Goal: Task Accomplishment & Management: Use online tool/utility

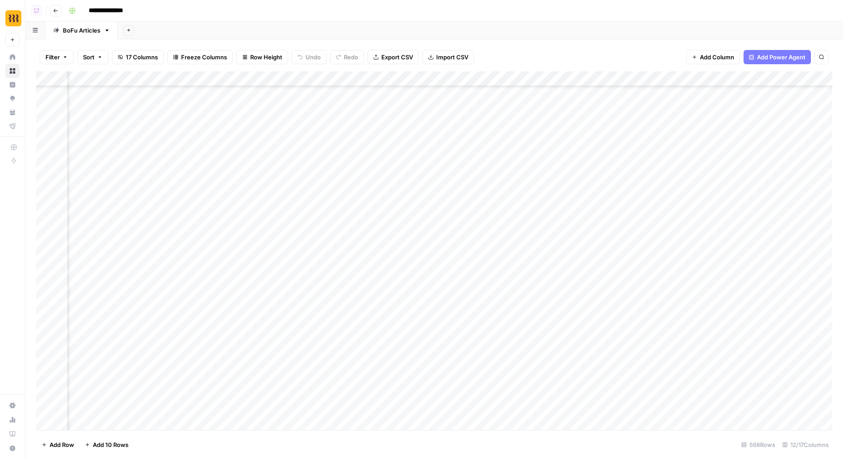
scroll to position [170, 538]
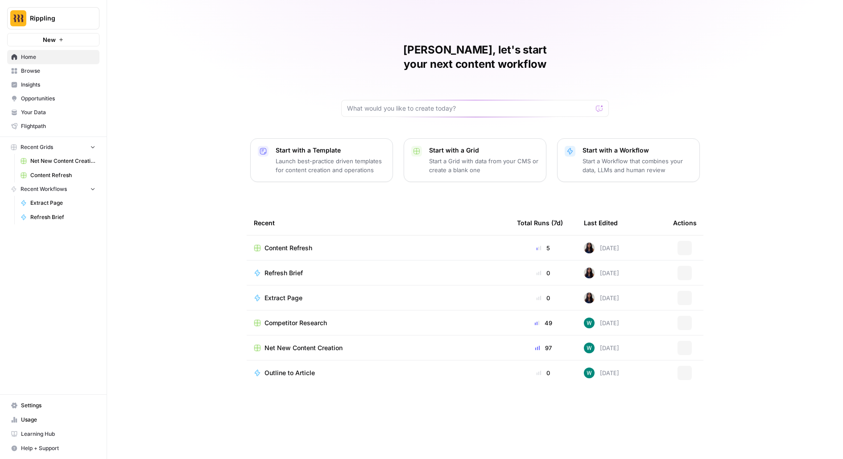
click at [31, 16] on span "Rippling" at bounding box center [57, 18] width 54 height 9
type input "docebo"
click button "Docebo" at bounding box center [80, 67] width 143 height 14
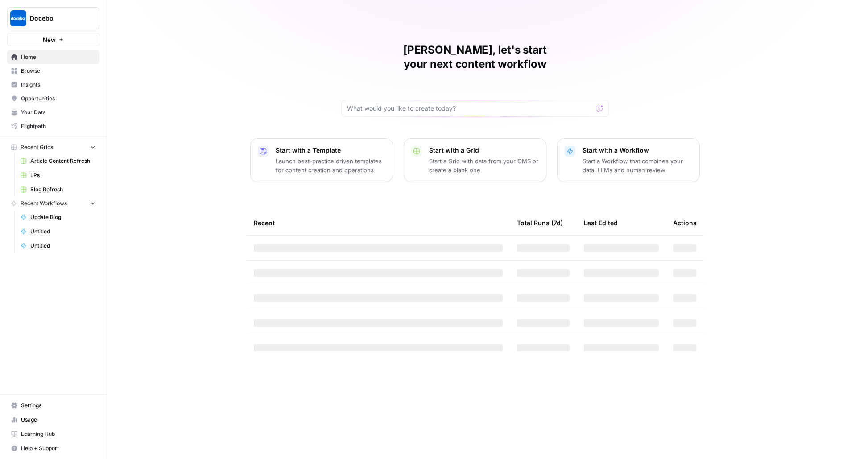
click at [44, 65] on link "Browse" at bounding box center [53, 71] width 92 height 14
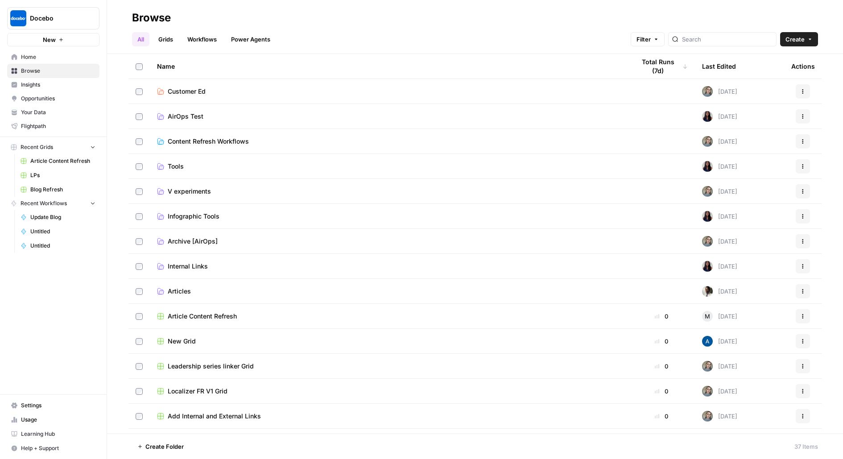
click at [178, 290] on span "Articles" at bounding box center [179, 291] width 23 height 9
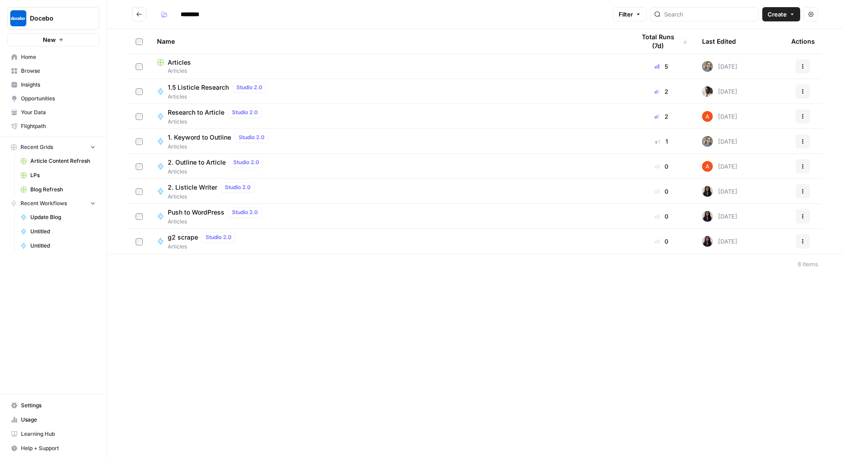
click at [198, 63] on div "Articles" at bounding box center [389, 62] width 464 height 9
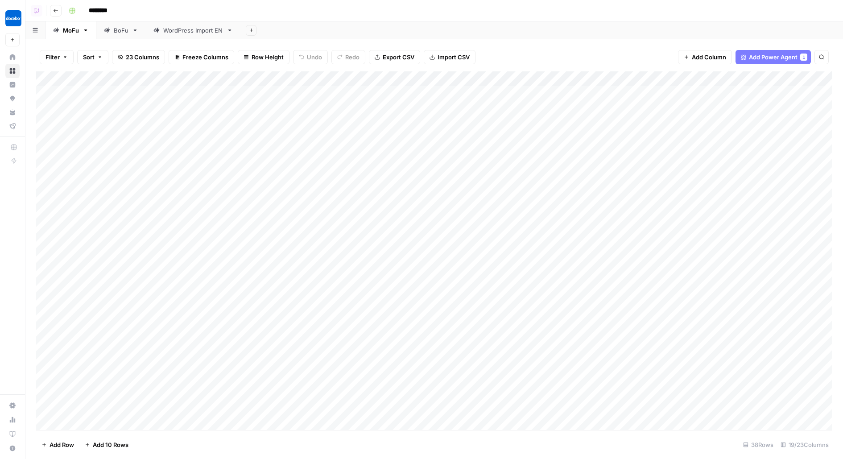
click at [118, 31] on div "BoFu" at bounding box center [121, 30] width 15 height 9
click at [309, 304] on div "Add Column" at bounding box center [434, 250] width 796 height 359
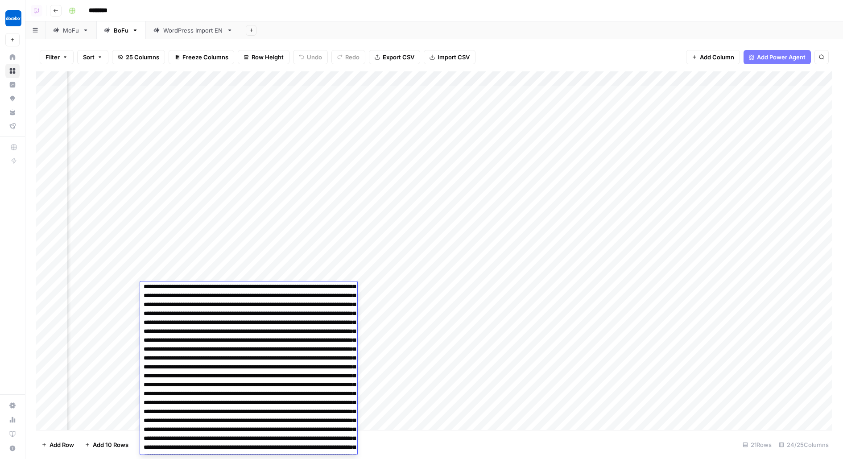
scroll to position [244, 0]
click at [304, 247] on div "Add Column" at bounding box center [434, 250] width 796 height 359
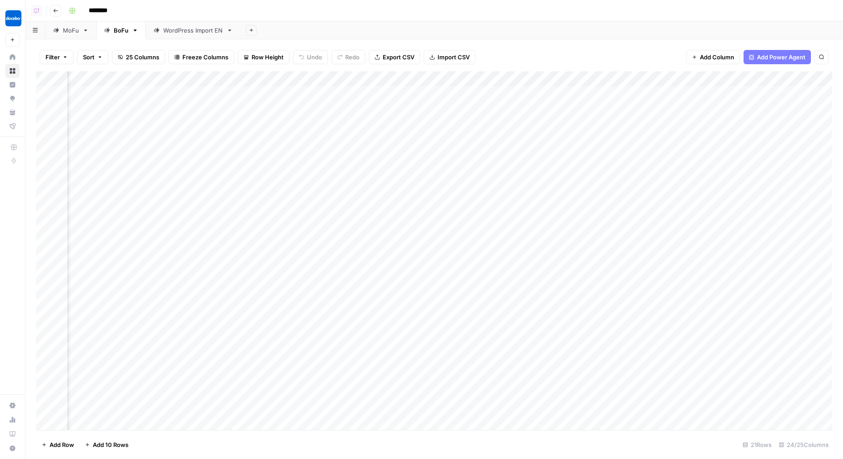
click at [287, 287] on div "Add Column" at bounding box center [434, 250] width 796 height 359
click at [299, 75] on div "Add Column" at bounding box center [434, 250] width 796 height 359
click at [256, 210] on span "JSON" at bounding box center [257, 210] width 42 height 9
click at [347, 290] on div "Add Column" at bounding box center [434, 250] width 796 height 359
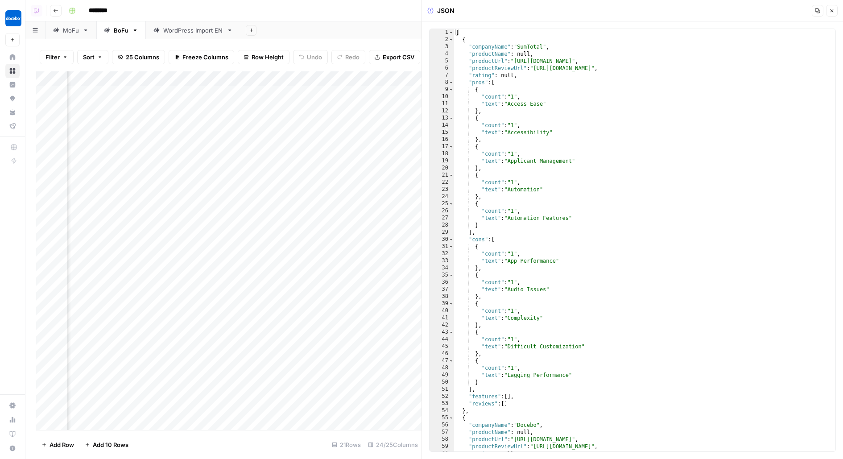
scroll to position [0, 1168]
type textarea "*"
click at [449, 40] on span "Toggle code folding, rows 2 through 54" at bounding box center [451, 39] width 5 height 7
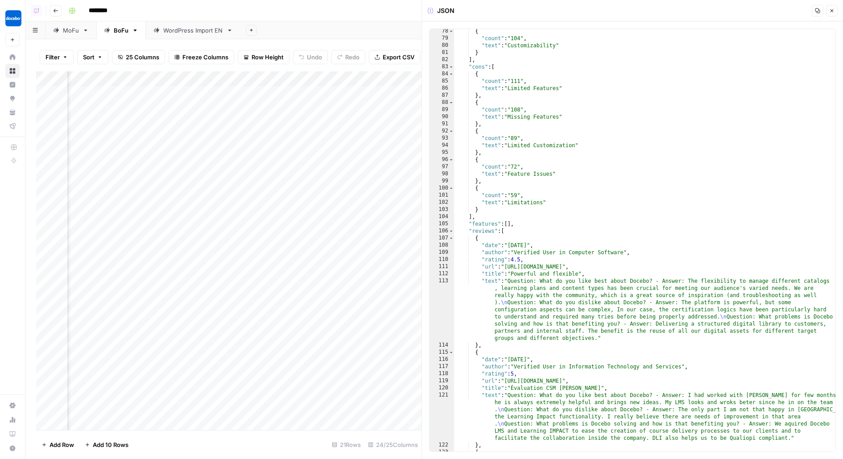
scroll to position [0, 0]
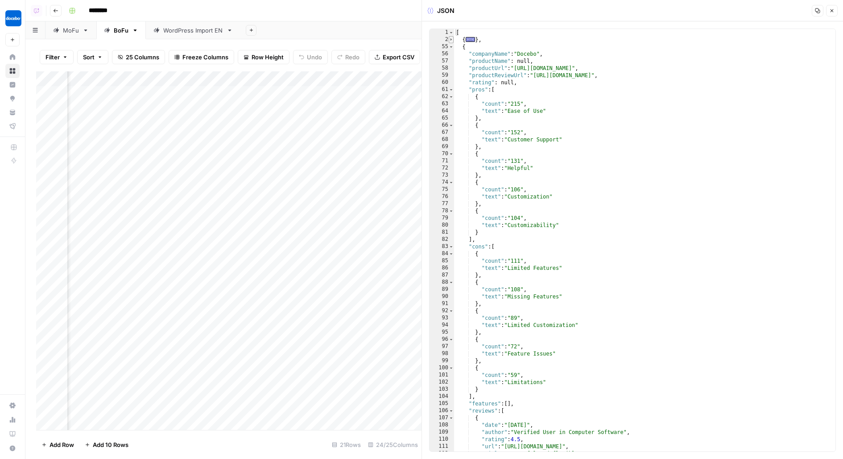
click at [449, 41] on span "Toggle code folding, rows 2 through 54" at bounding box center [451, 39] width 5 height 7
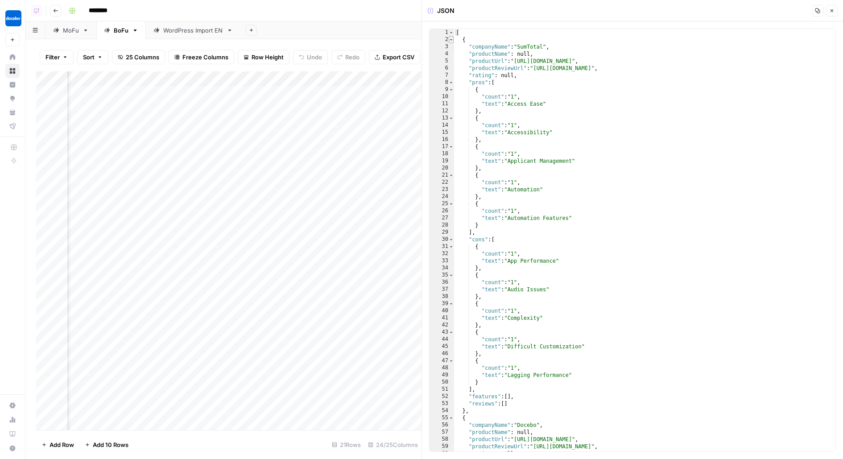
click at [450, 38] on span "Toggle code folding, rows 2 through 54" at bounding box center [451, 39] width 5 height 7
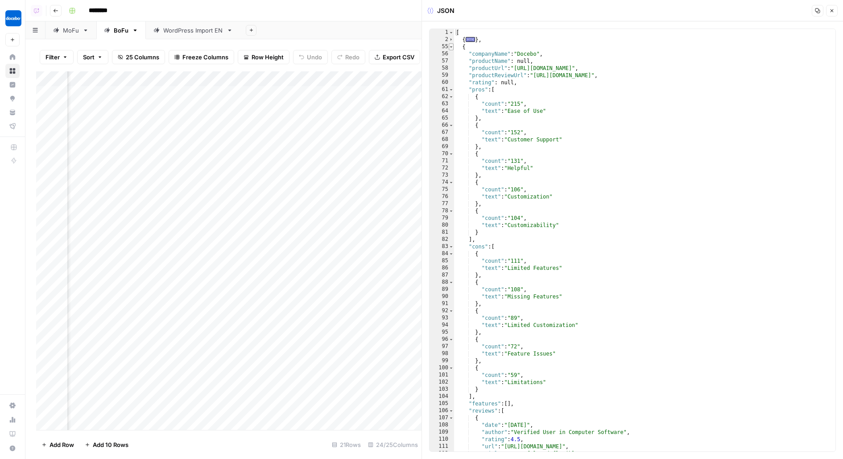
click at [452, 46] on span "Toggle code folding, rows 55 through 404" at bounding box center [451, 46] width 5 height 7
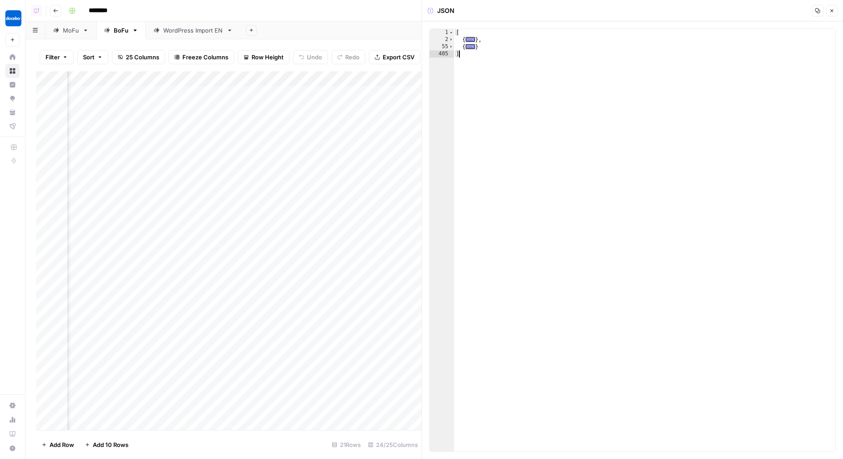
scroll to position [0, 960]
click at [831, 12] on icon "button" at bounding box center [831, 10] width 5 height 5
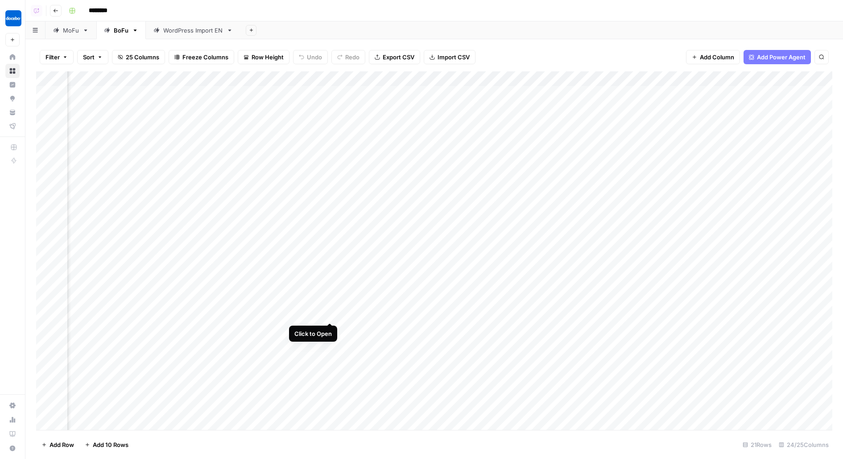
scroll to position [0, 1496]
click at [613, 288] on div "Add Column" at bounding box center [434, 250] width 796 height 359
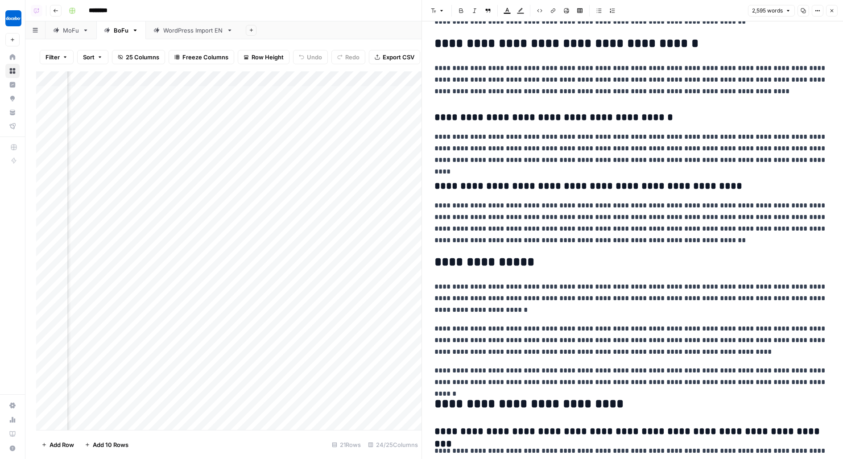
scroll to position [3671, 0]
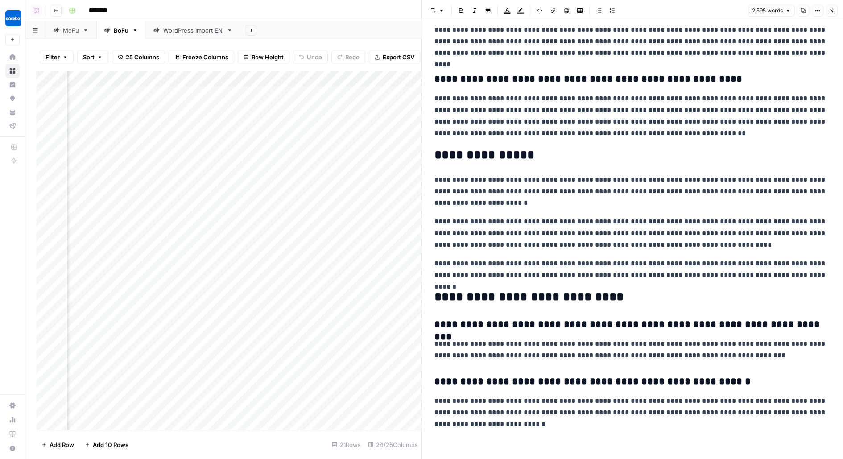
click at [833, 12] on icon "button" at bounding box center [831, 10] width 5 height 5
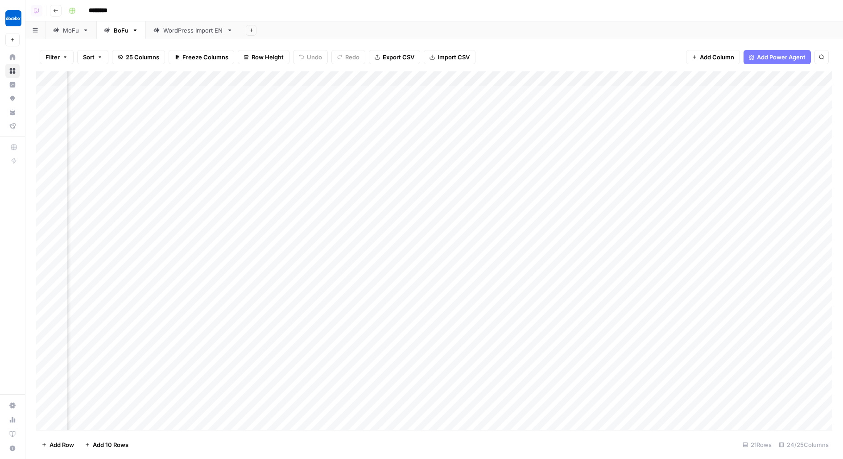
scroll to position [0, 1228]
click at [408, 331] on div "Add Column" at bounding box center [434, 250] width 796 height 359
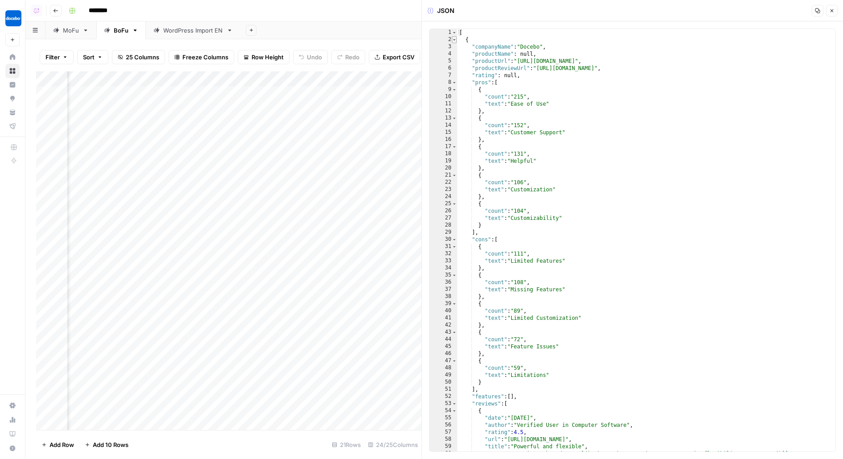
type textarea "*"
click at [455, 41] on span "Toggle code folding, rows 2 through 351" at bounding box center [454, 39] width 5 height 7
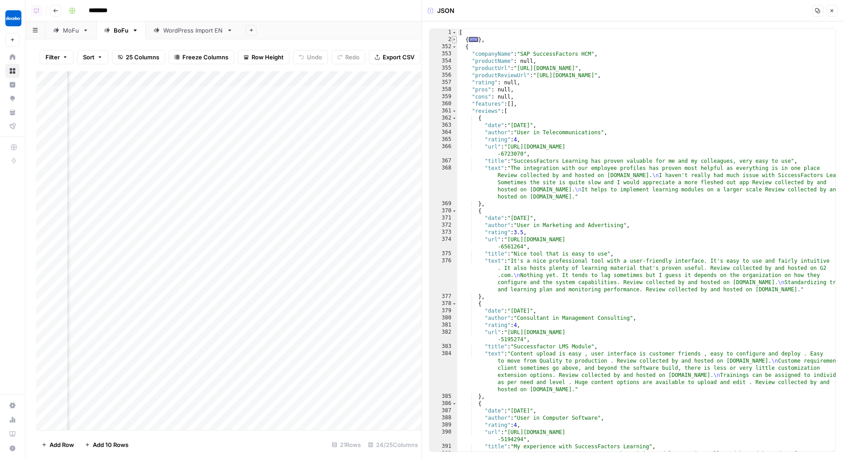
click at [453, 38] on span "Toggle code folding, rows 2 through 351" at bounding box center [454, 39] width 5 height 7
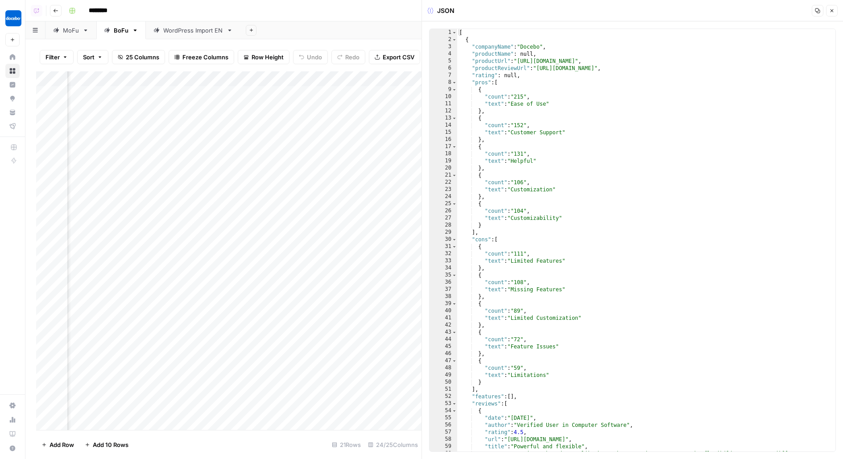
scroll to position [0, 1447]
click at [192, 289] on div "Add Column" at bounding box center [228, 250] width 385 height 359
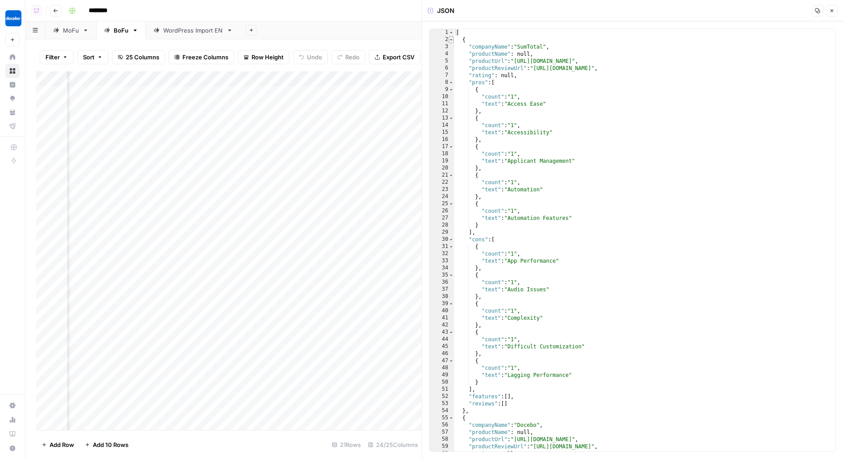
type textarea "*"
click at [450, 39] on span "Toggle code folding, rows 2 through 54" at bounding box center [451, 39] width 5 height 7
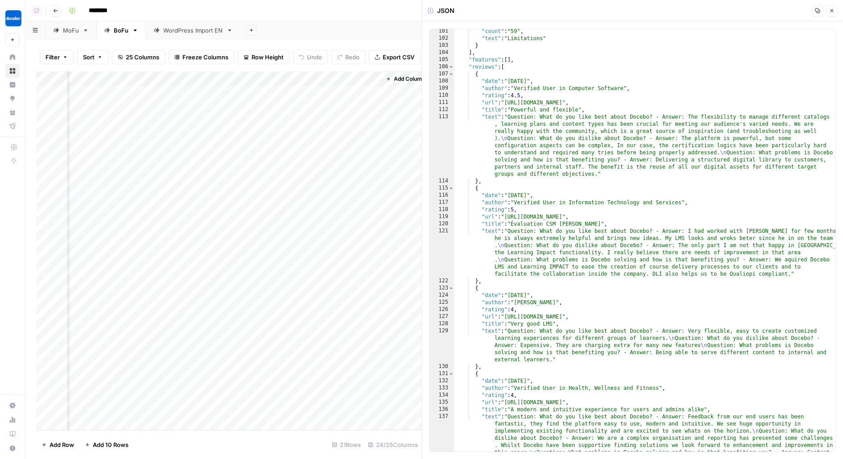
scroll to position [0, 1906]
click at [202, 290] on div "Add Column" at bounding box center [228, 250] width 385 height 359
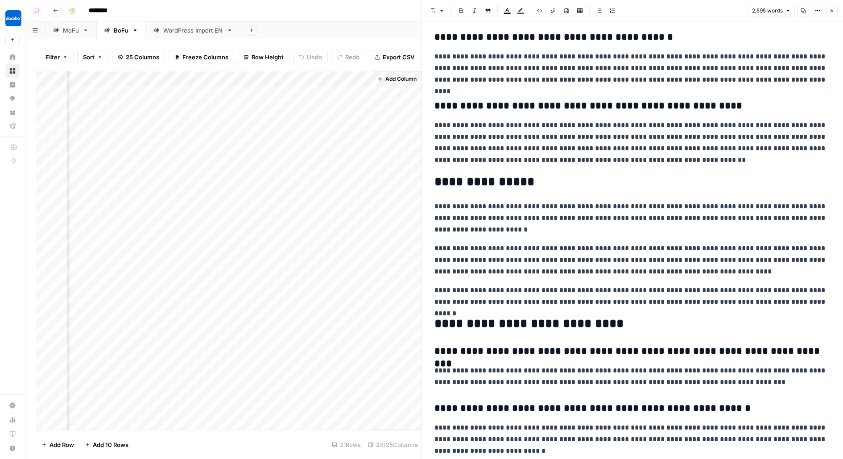
scroll to position [3671, 0]
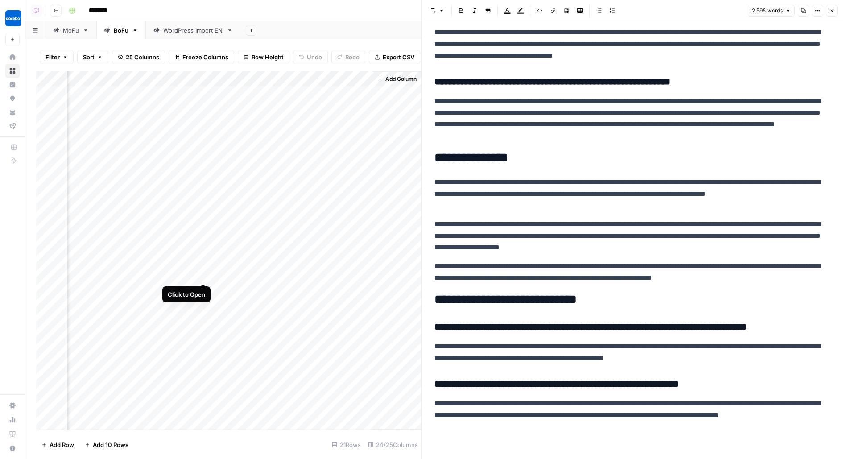
click at [202, 249] on div "Add Column" at bounding box center [228, 250] width 385 height 359
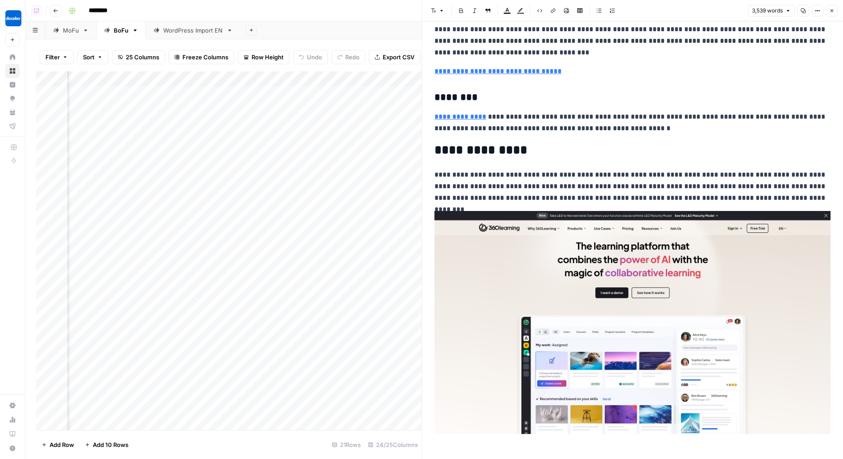
scroll to position [0, 1370]
click at [268, 249] on div "Add Column" at bounding box center [228, 250] width 385 height 359
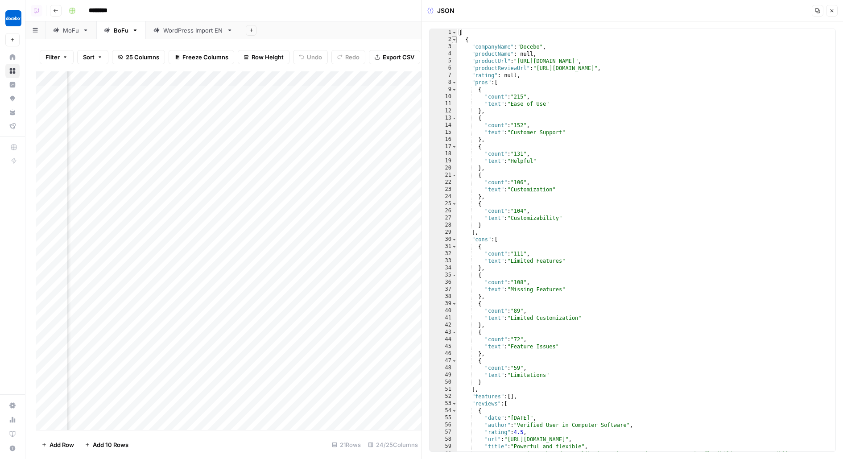
type textarea "*"
click at [455, 40] on span "Toggle code folding, rows 2 through 351" at bounding box center [454, 39] width 5 height 7
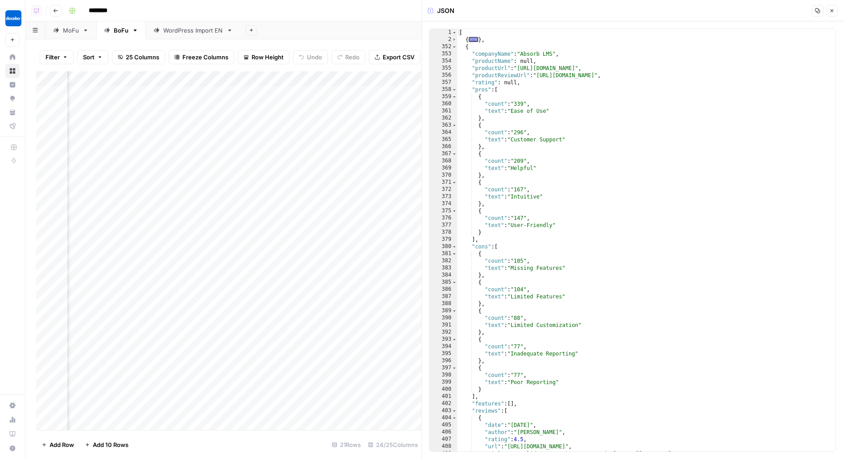
click at [453, 51] on div "353" at bounding box center [444, 53] width 28 height 7
click at [453, 49] on span "Toggle code folding, rows 352 through 701" at bounding box center [454, 46] width 5 height 7
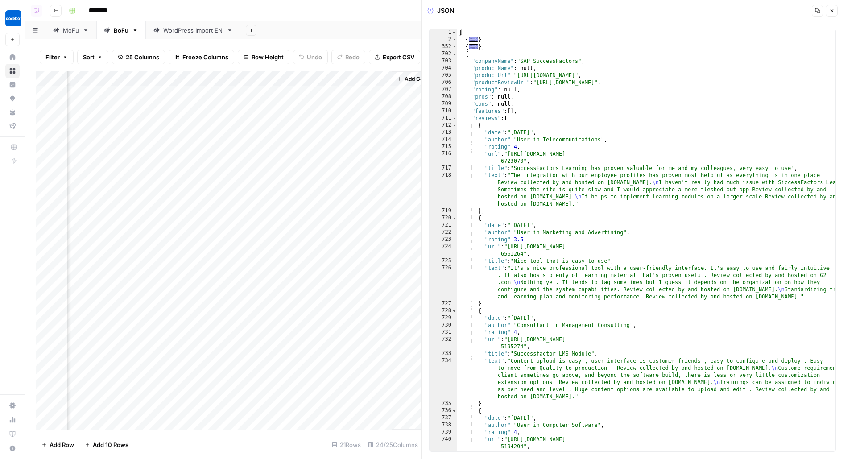
scroll to position [0, 1906]
click at [205, 248] on div "Add Column" at bounding box center [228, 250] width 385 height 359
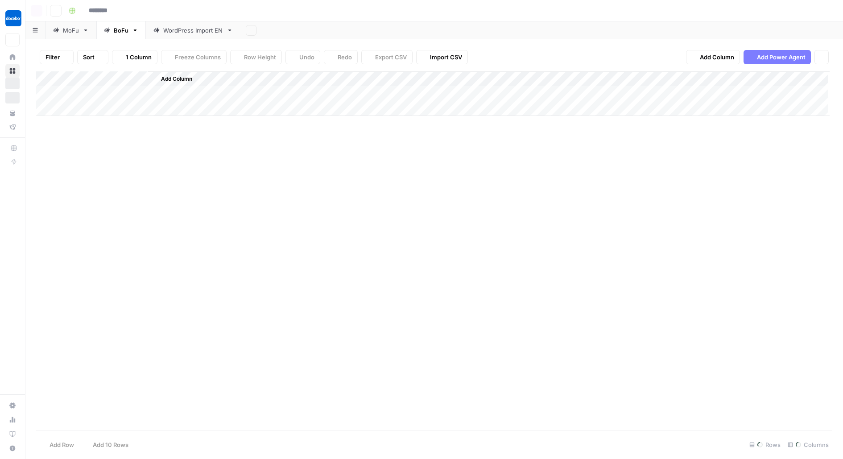
type input "********"
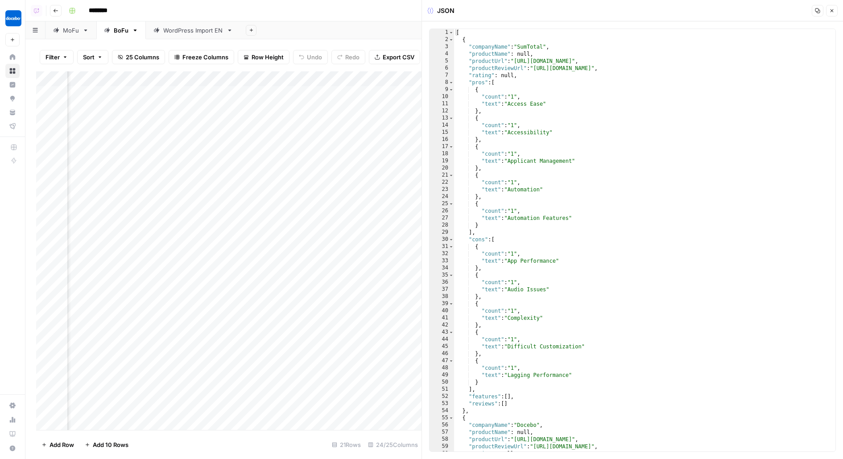
scroll to position [0, 1889]
click at [832, 10] on icon "button" at bounding box center [831, 10] width 5 height 5
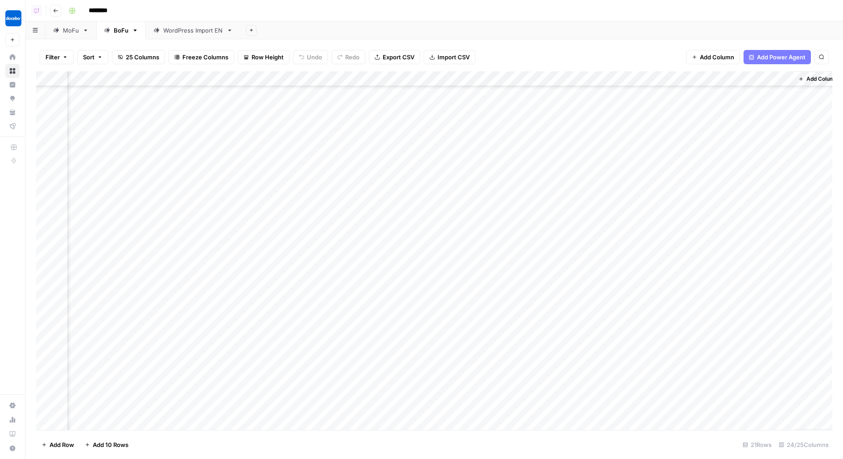
scroll to position [495, 1485]
click at [627, 309] on div "Add Column" at bounding box center [434, 250] width 796 height 359
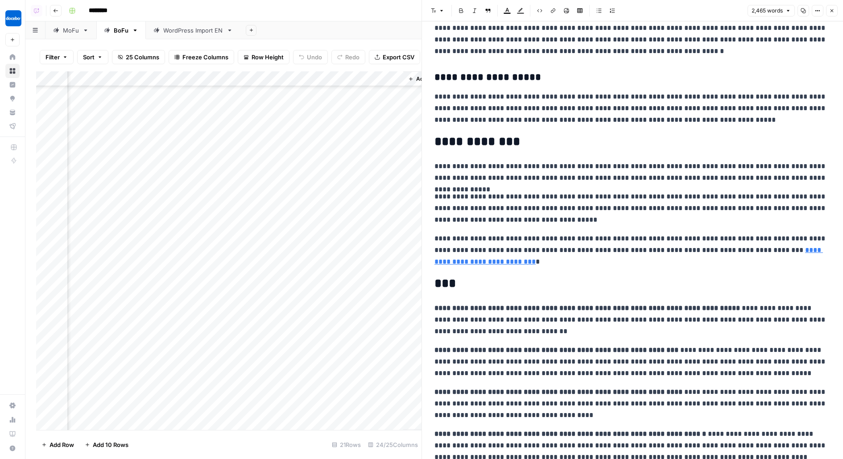
scroll to position [2664, 0]
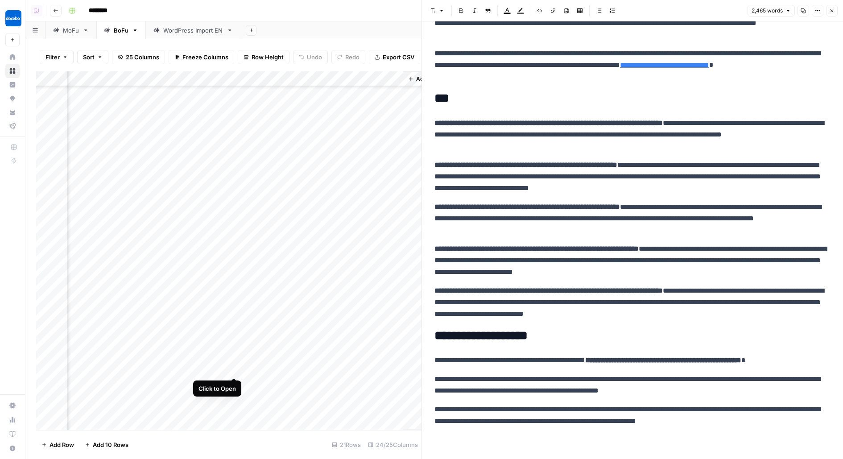
click at [231, 343] on div "Add Column" at bounding box center [228, 250] width 385 height 359
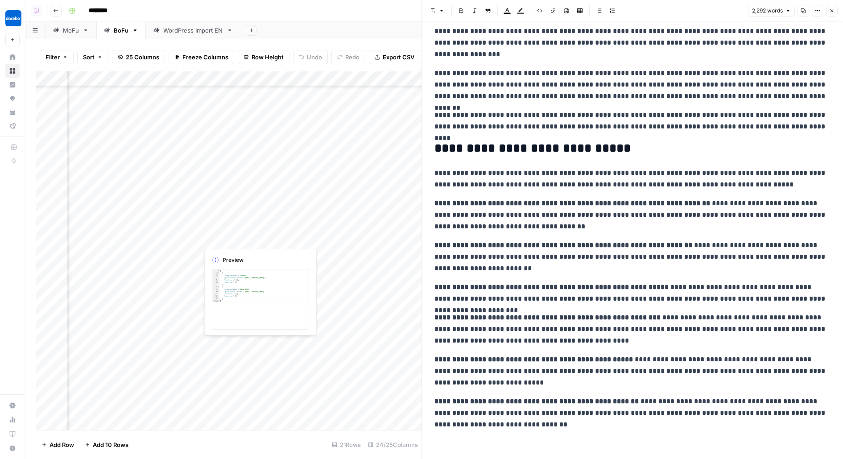
scroll to position [495, 1399]
click at [239, 345] on div "Add Column" at bounding box center [228, 250] width 385 height 359
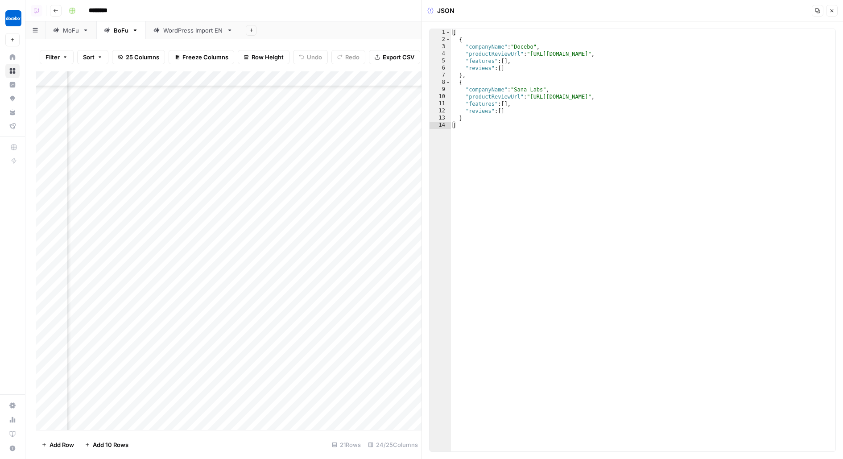
scroll to position [495, 1274]
click at [363, 383] on div "Add Column" at bounding box center [228, 250] width 385 height 359
click at [276, 346] on div "Add Column" at bounding box center [228, 250] width 385 height 359
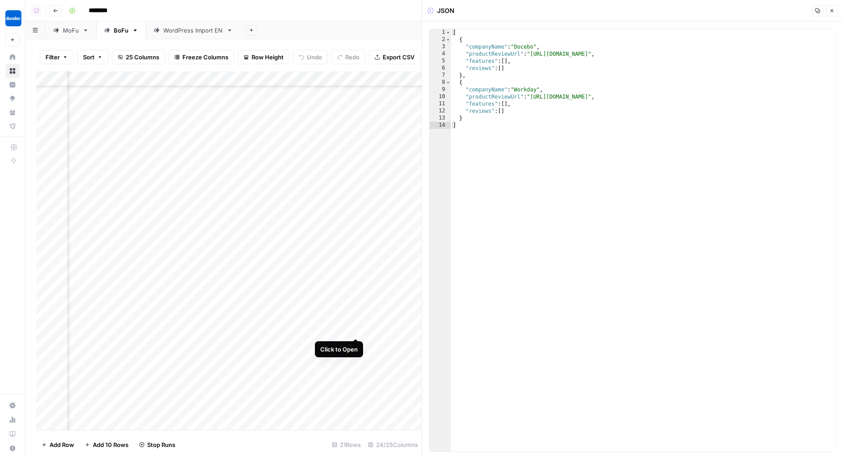
click at [358, 304] on div "Add Column" at bounding box center [228, 250] width 385 height 359
drag, startPoint x: 565, startPoint y: 185, endPoint x: 483, endPoint y: 40, distance: 166.4
click at [483, 40] on div "[ { "companyName" : "Docebo" , "productReviewUrl" : "https://www.g2.com/product…" at bounding box center [643, 247] width 385 height 437
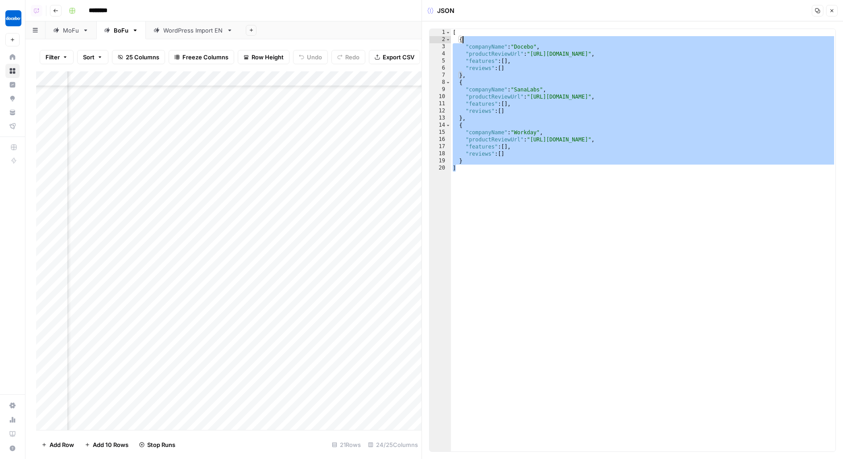
type textarea "*"
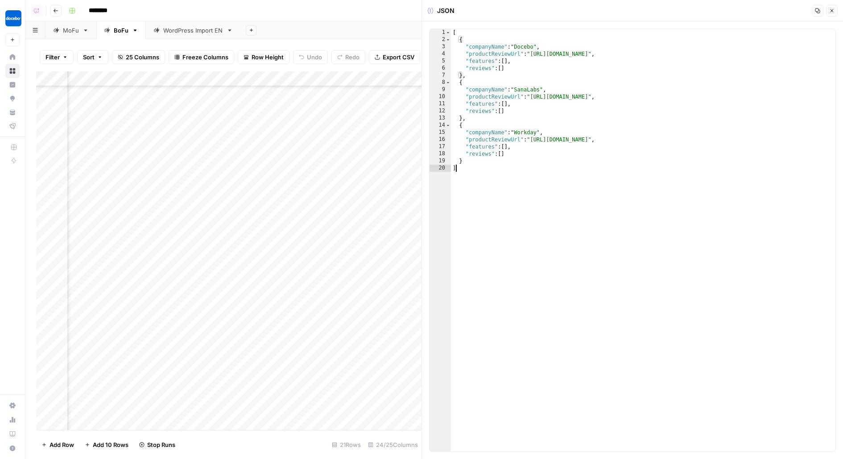
click at [461, 232] on div "[ { "companyName" : "Docebo" , "productReviewUrl" : "https://www.g2.com/product…" at bounding box center [643, 247] width 385 height 437
click at [120, 385] on div "Add Column" at bounding box center [228, 250] width 385 height 359
drag, startPoint x: 292, startPoint y: 343, endPoint x: 323, endPoint y: 20, distance: 324.4
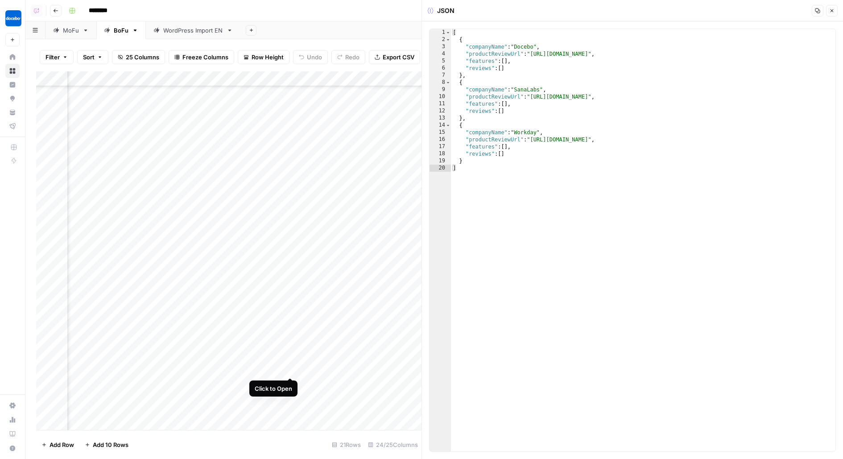
click at [292, 339] on div "Add Column" at bounding box center [228, 250] width 385 height 359
click at [834, 12] on icon "button" at bounding box center [831, 10] width 5 height 5
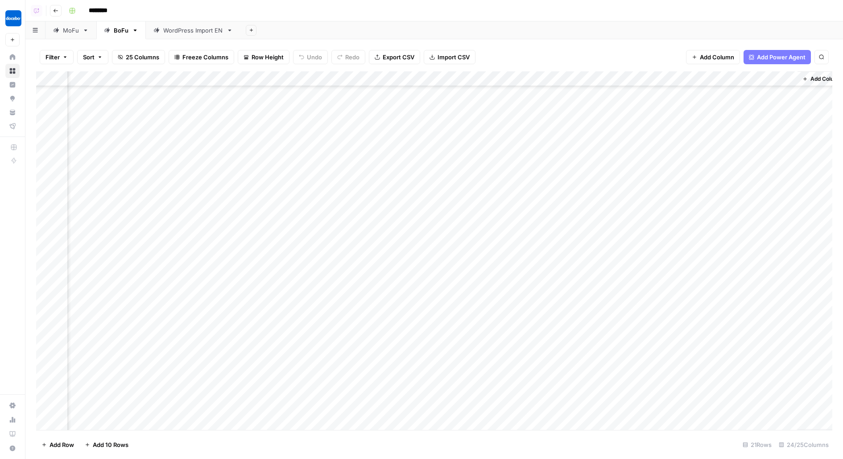
scroll to position [495, 1496]
click at [614, 346] on div "Add Column" at bounding box center [434, 250] width 796 height 359
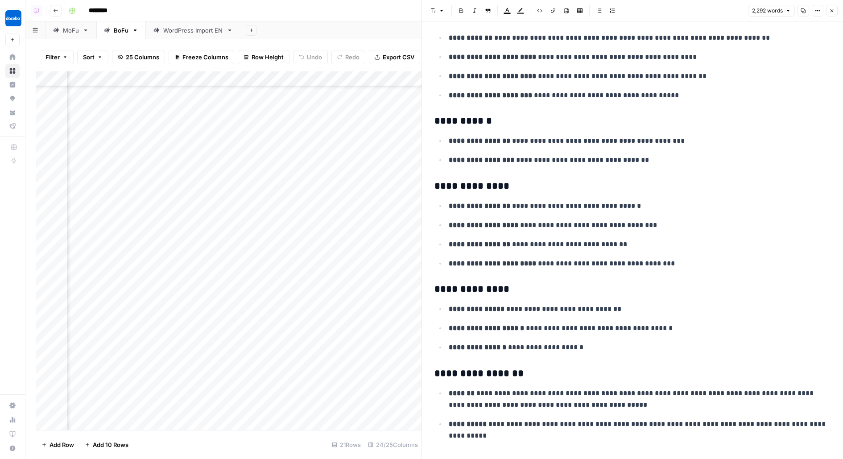
scroll to position [1162, 0]
click at [833, 10] on icon "button" at bounding box center [831, 10] width 5 height 5
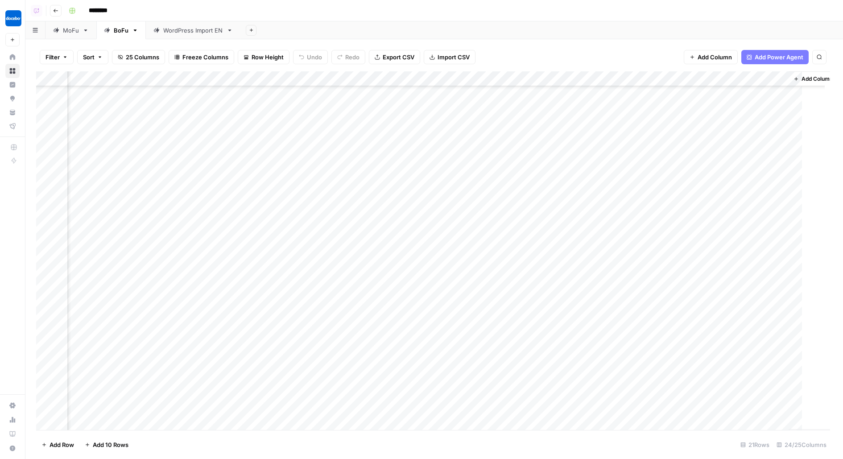
scroll to position [495, 1485]
click at [626, 148] on div "Add Column" at bounding box center [434, 250] width 796 height 359
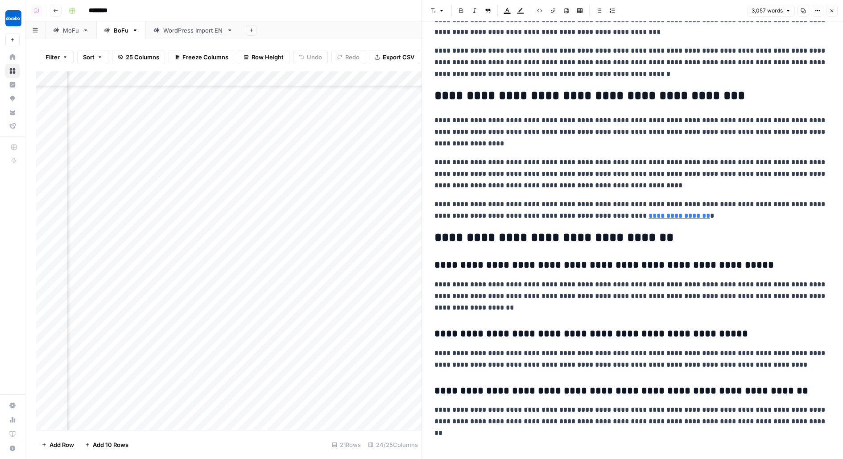
scroll to position [495, 1750]
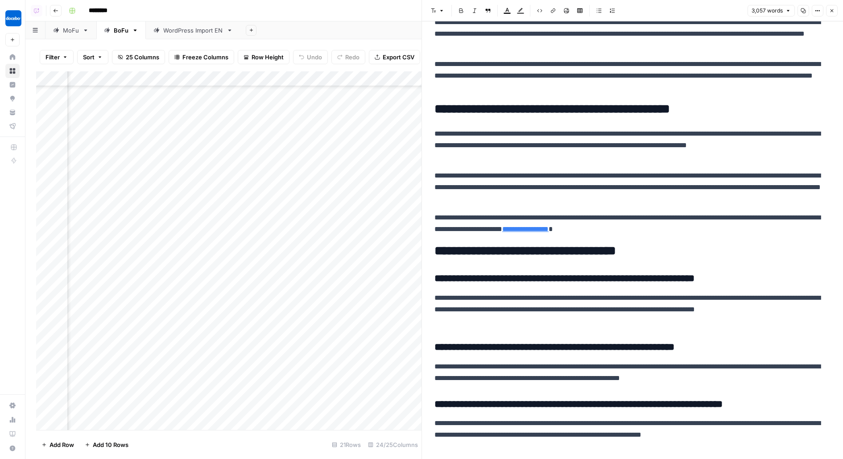
click at [361, 110] on div "Add Column" at bounding box center [228, 250] width 385 height 359
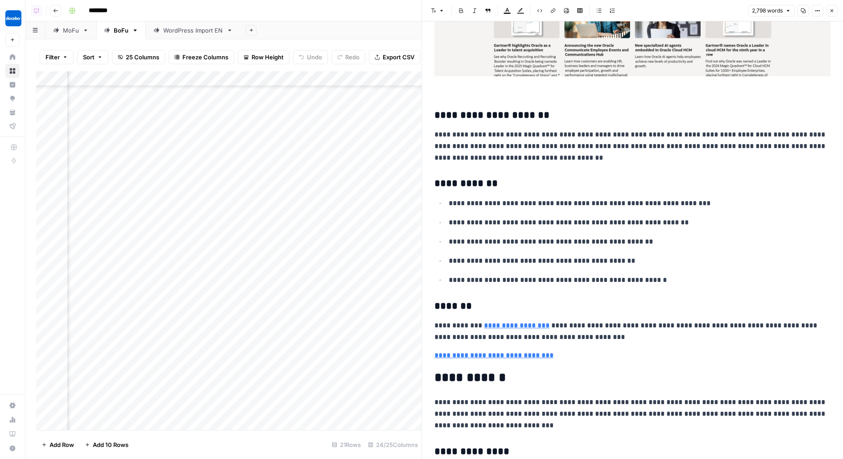
scroll to position [3638, 0]
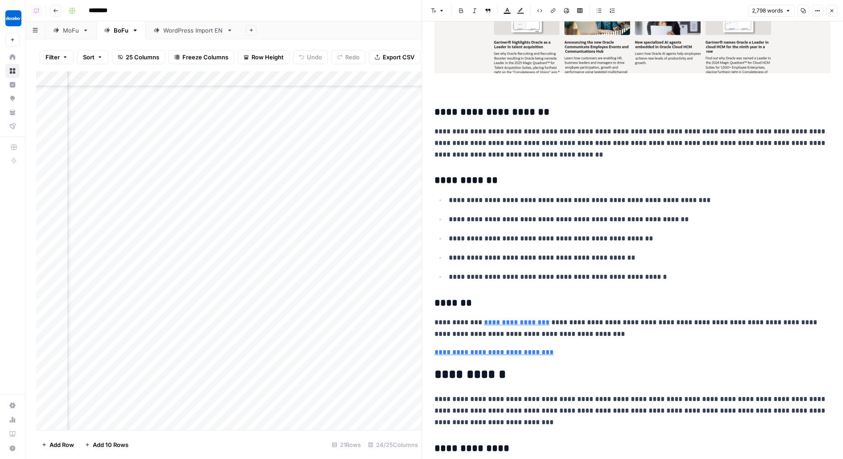
click at [836, 10] on button "Close" at bounding box center [832, 11] width 12 height 12
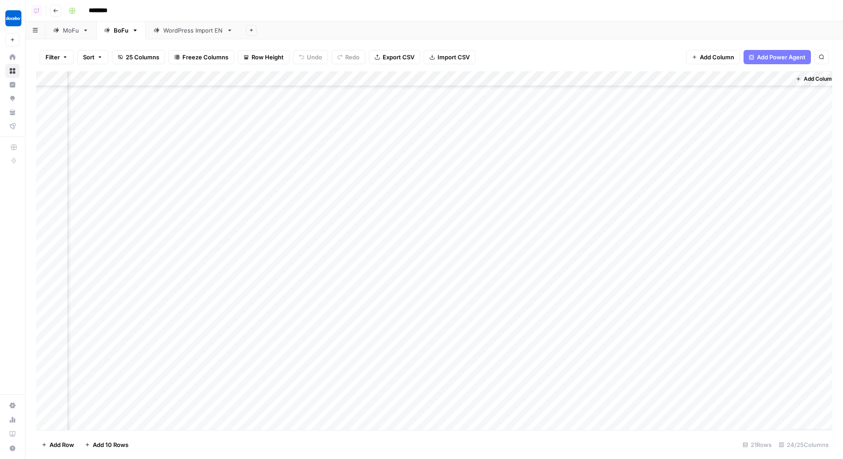
scroll to position [495, 1485]
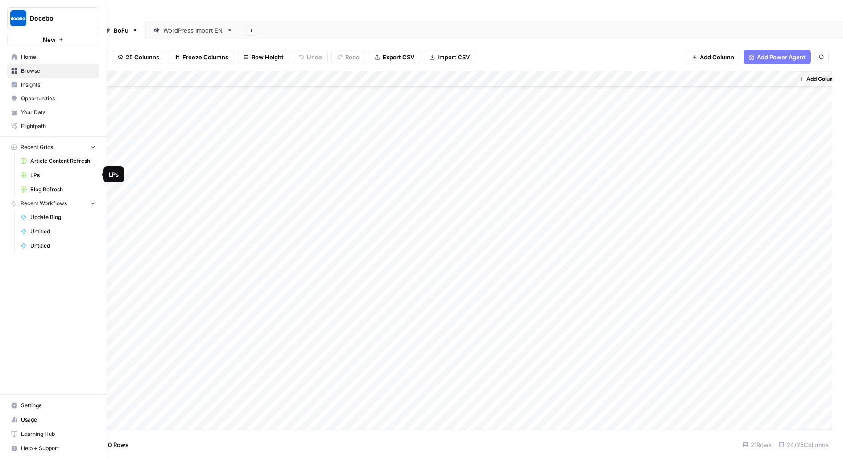
click at [58, 165] on link "Article Content Refresh" at bounding box center [58, 161] width 83 height 14
click at [29, 79] on link "Insights" at bounding box center [53, 85] width 92 height 14
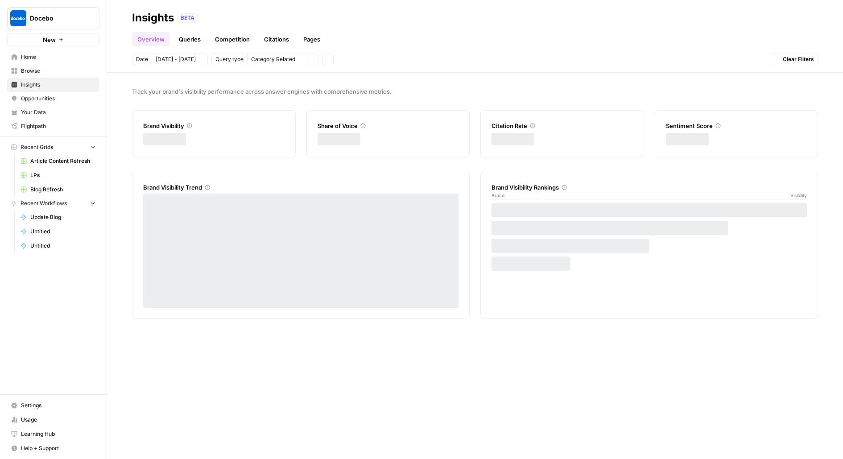
click at [29, 75] on link "Browse" at bounding box center [53, 71] width 92 height 14
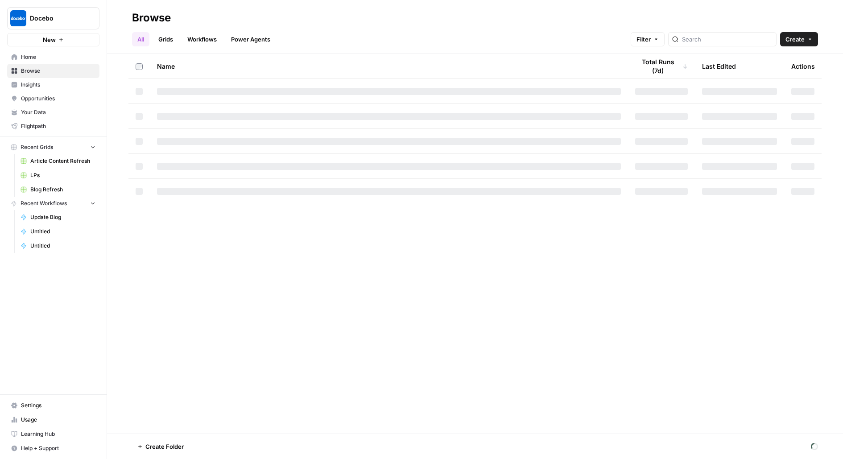
click at [41, 190] on span "Blog Refresh" at bounding box center [62, 190] width 65 height 8
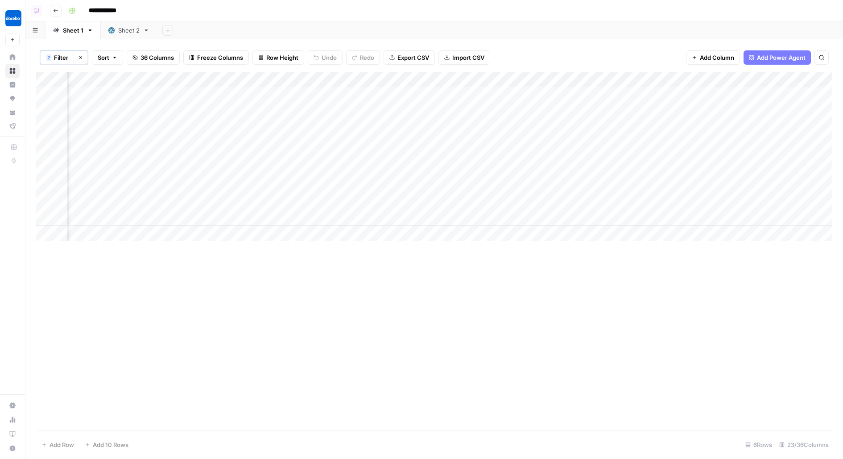
scroll to position [0, 1157]
click at [672, 141] on div "Add Column" at bounding box center [434, 156] width 796 height 169
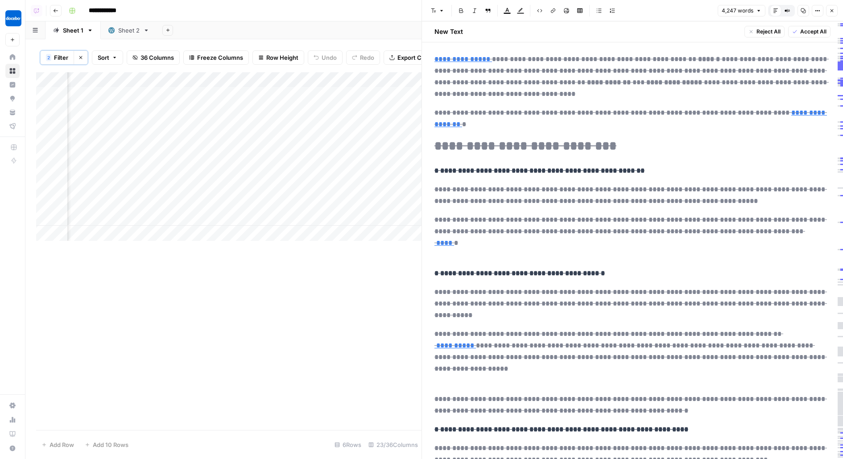
scroll to position [9264, 0]
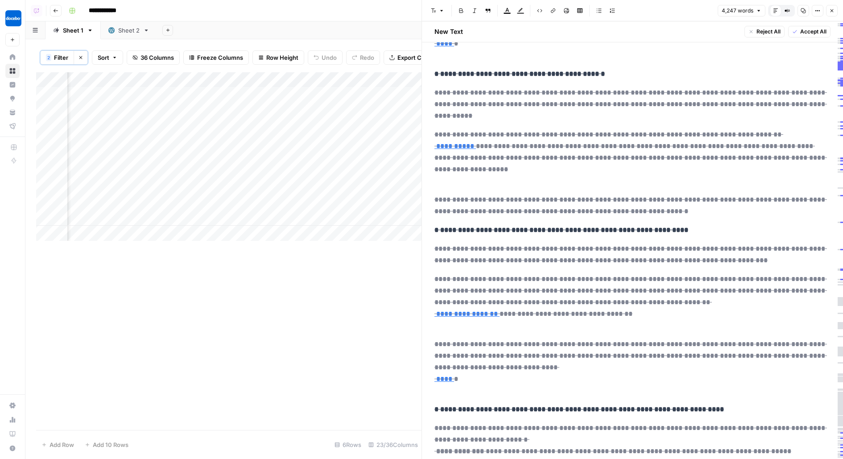
click at [839, 8] on header "Font style Bold Italic Block quote Text color Highlight color Code block Link I…" at bounding box center [632, 10] width 421 height 21
click at [831, 9] on icon "button" at bounding box center [831, 10] width 5 height 5
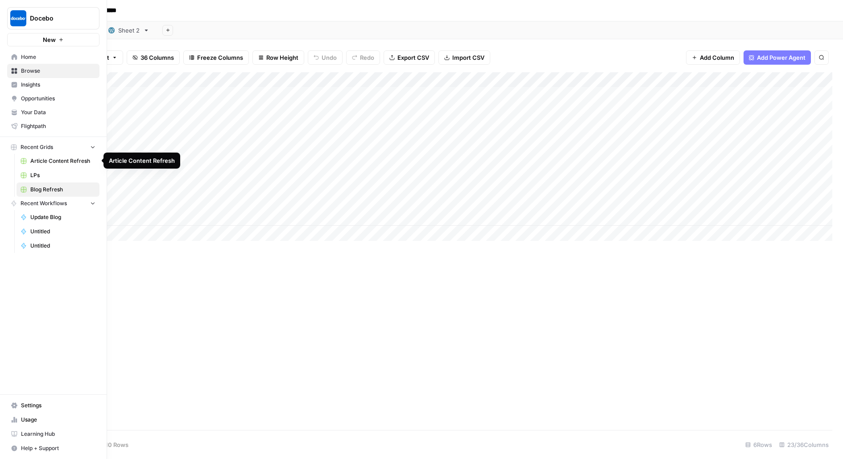
click at [61, 158] on span "Article Content Refresh" at bounding box center [62, 161] width 65 height 8
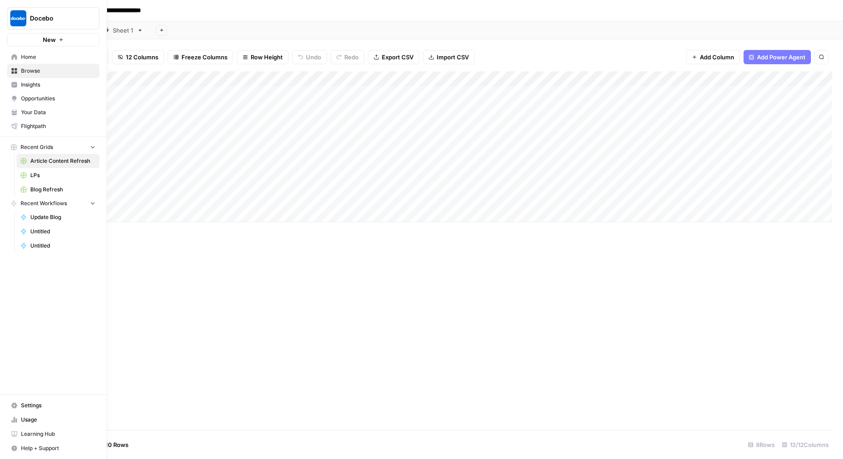
click at [42, 67] on span "Browse" at bounding box center [58, 71] width 74 height 8
